Goal: Book appointment/travel/reservation

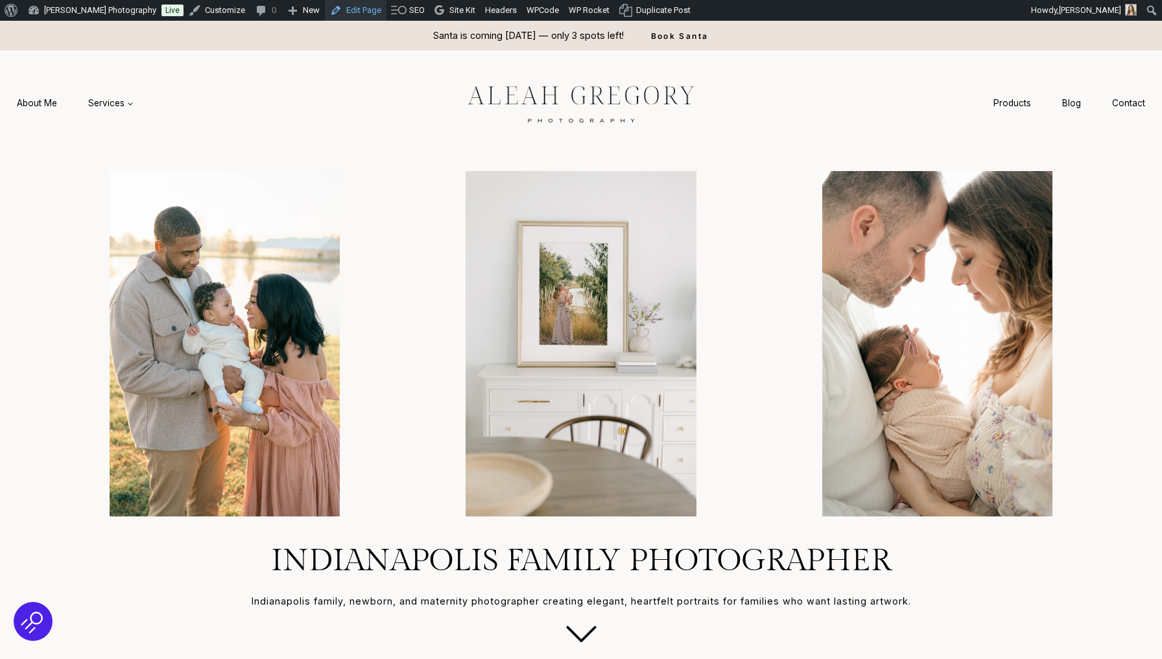
click at [382, 14] on link "Edit Page" at bounding box center [356, 10] width 62 height 21
click at [1066, 104] on link "Blog" at bounding box center [1071, 103] width 50 height 24
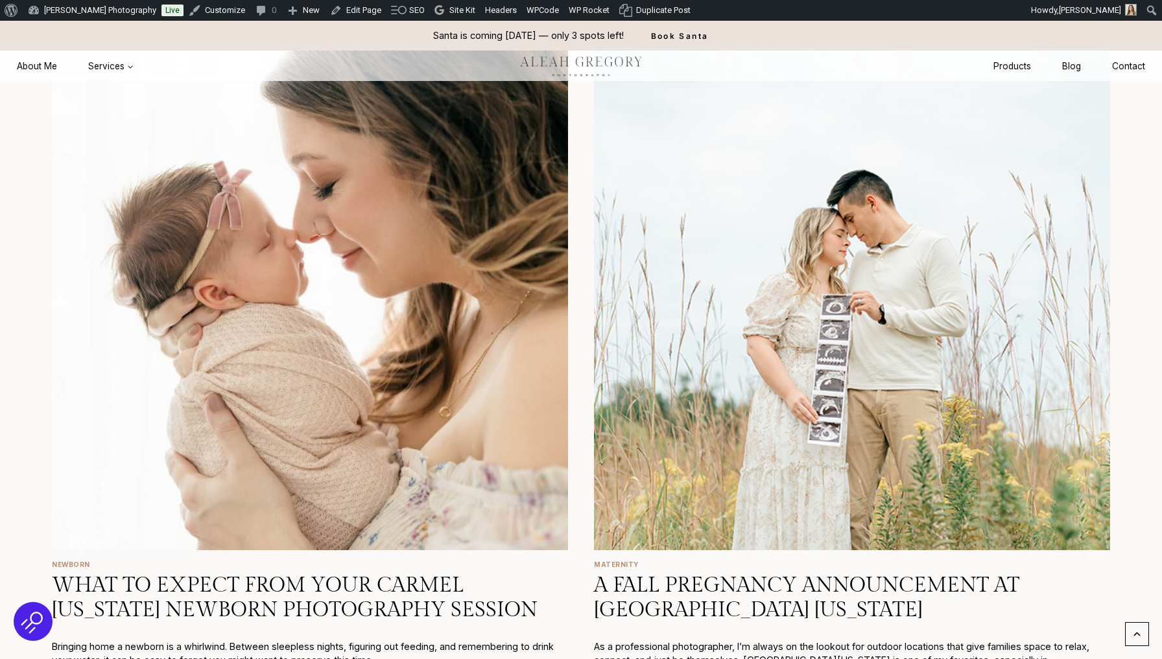
scroll to position [1223, 0]
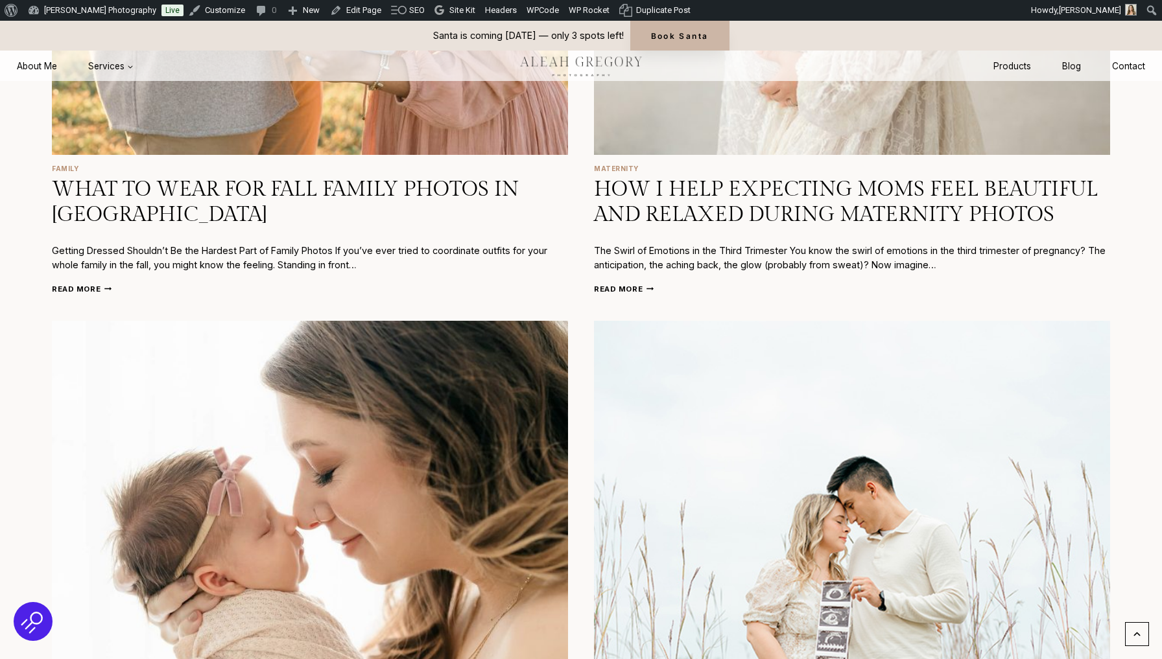
click at [661, 34] on link "Book Santa" at bounding box center [679, 36] width 99 height 30
